Goal: Check status

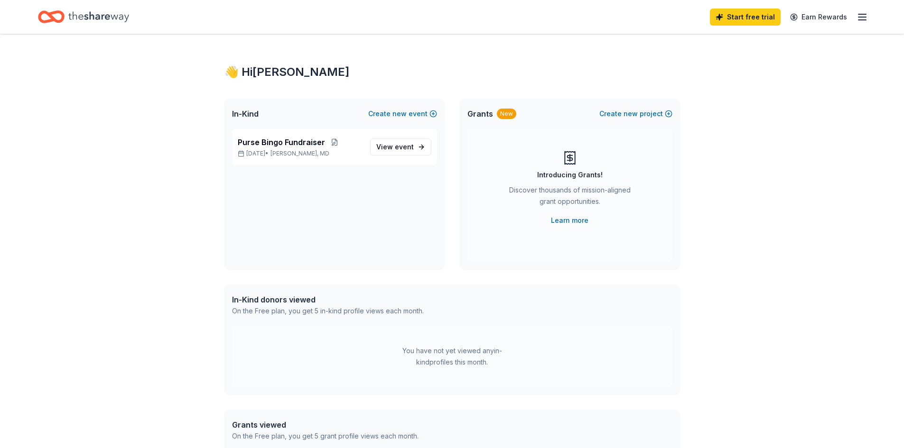
scroll to position [47, 0]
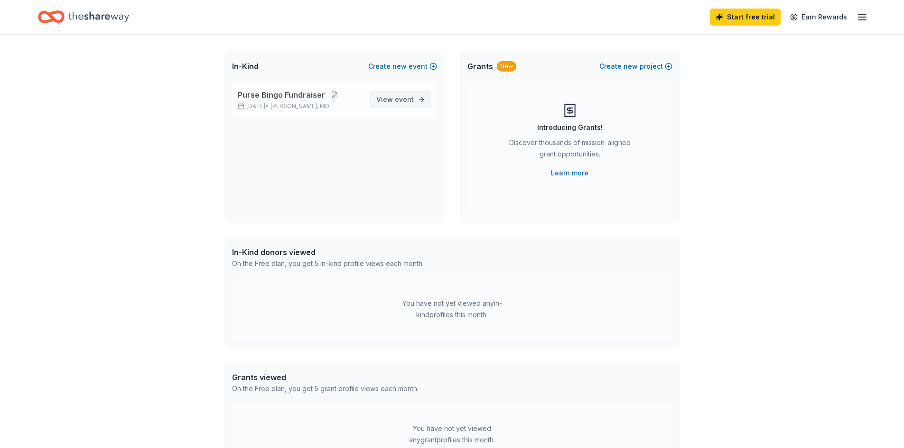
click at [399, 96] on span "event" at bounding box center [404, 99] width 19 height 8
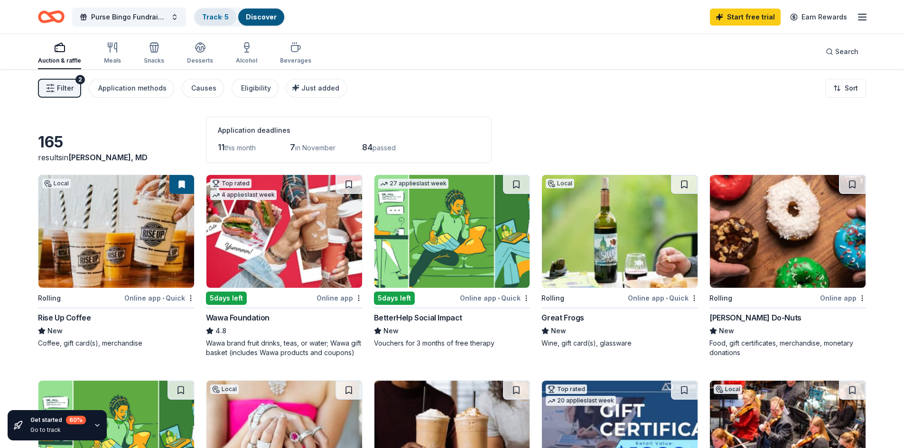
click at [212, 22] on div "Track · 5" at bounding box center [215, 17] width 42 height 17
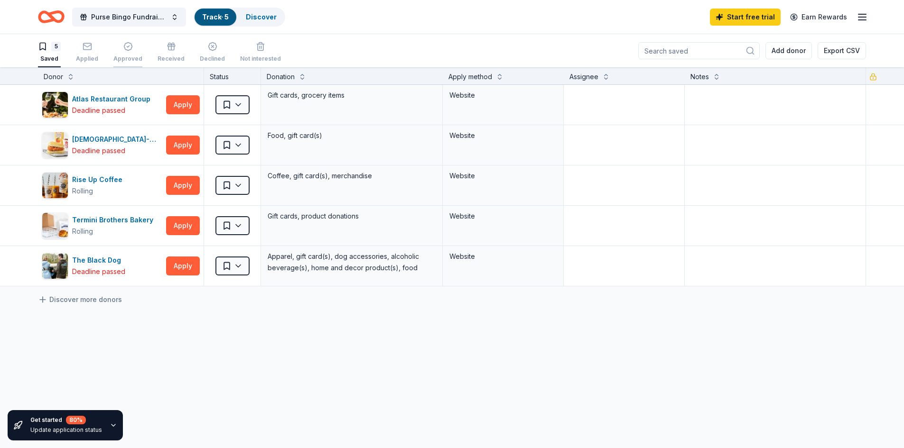
click at [123, 46] on icon "button" at bounding box center [127, 46] width 9 height 9
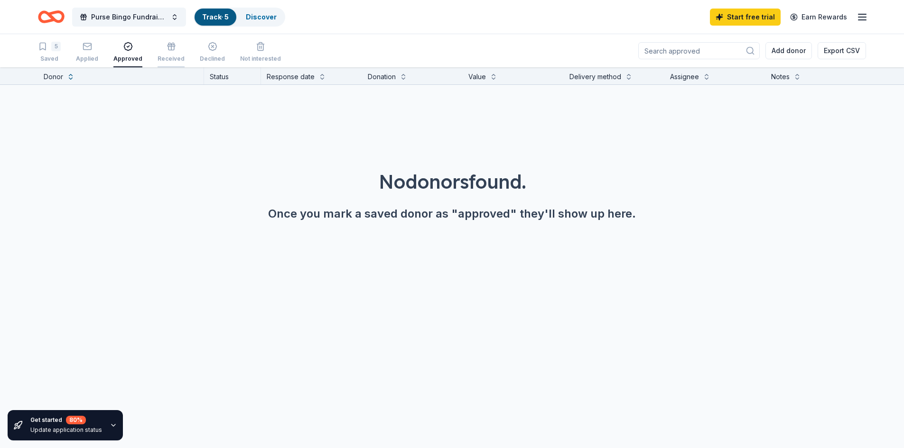
click at [172, 47] on div "button" at bounding box center [170, 46] width 27 height 9
click at [200, 45] on div "button" at bounding box center [212, 46] width 25 height 9
click at [256, 48] on icon "button" at bounding box center [260, 46] width 9 height 9
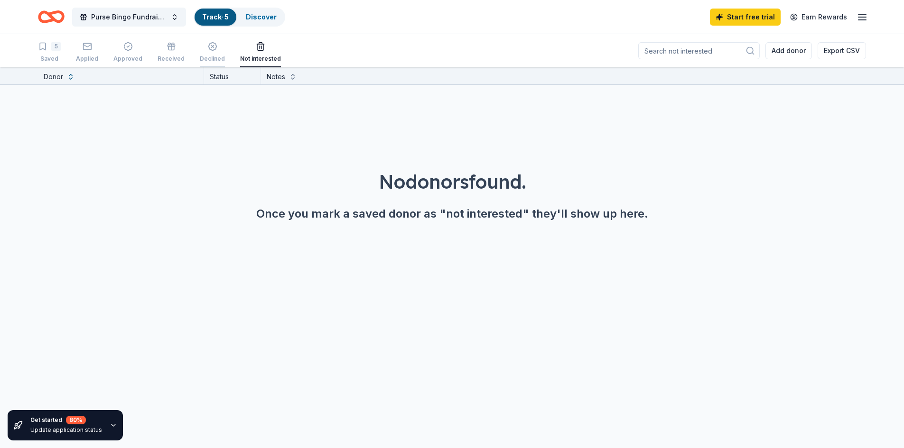
click at [209, 49] on icon "button" at bounding box center [212, 46] width 9 height 9
click at [157, 51] on div "button" at bounding box center [170, 46] width 27 height 9
click at [88, 48] on icon "button" at bounding box center [87, 46] width 9 height 9
click at [49, 53] on div "5 Saved" at bounding box center [49, 52] width 23 height 21
